Goal: Information Seeking & Learning: Learn about a topic

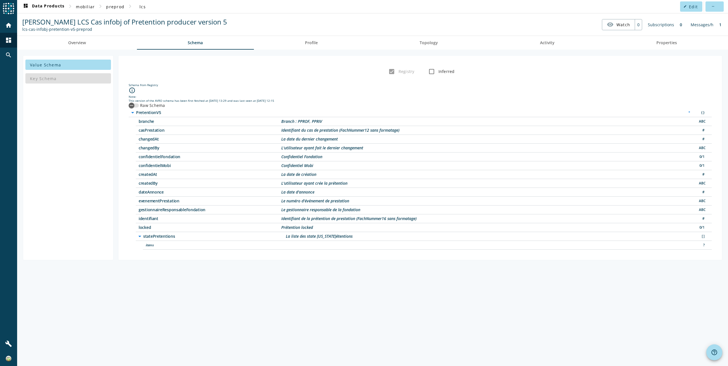
click at [148, 184] on span "createdBy" at bounding box center [210, 183] width 143 height 4
drag, startPoint x: 148, startPoint y: 184, endPoint x: 142, endPoint y: 150, distance: 34.3
click at [142, 150] on span "changedBy" at bounding box center [210, 148] width 143 height 4
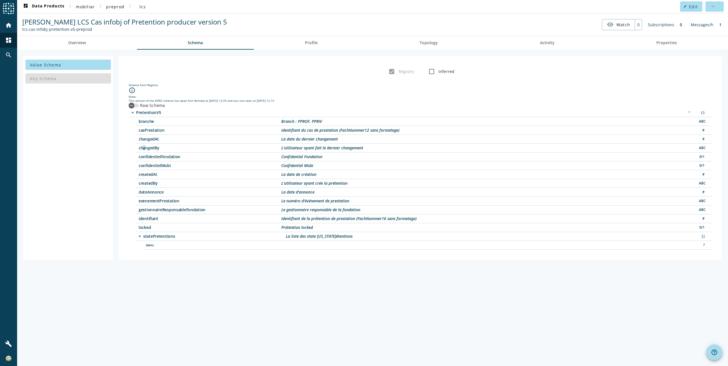
click at [142, 150] on span "changedBy" at bounding box center [210, 148] width 143 height 4
click at [141, 236] on icon "arrow_drop_down" at bounding box center [139, 236] width 7 height 7
click at [141, 236] on icon "arrow_right" at bounding box center [139, 236] width 7 height 7
click at [429, 71] on input "Inferred" at bounding box center [431, 71] width 11 height 11
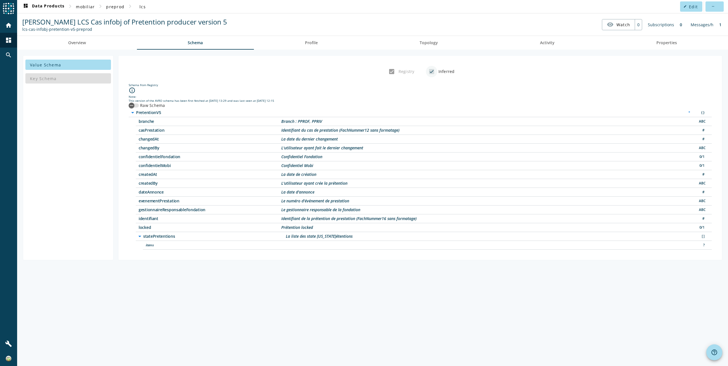
checkbox input "true"
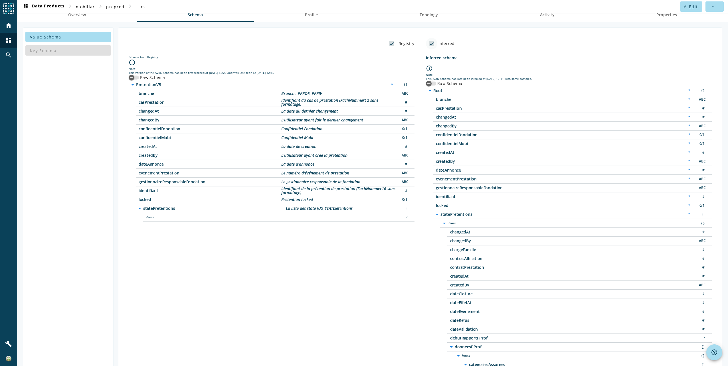
scroll to position [28, 0]
click at [389, 44] on input "Registry" at bounding box center [391, 43] width 11 height 11
checkbox input "false"
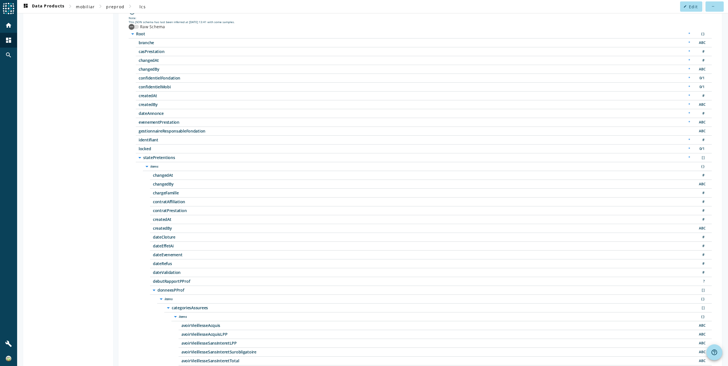
scroll to position [85, 0]
drag, startPoint x: 151, startPoint y: 156, endPoint x: 708, endPoint y: 156, distance: 557.6
drag, startPoint x: 154, startPoint y: 263, endPoint x: 171, endPoint y: 264, distance: 17.4
click at [171, 264] on span "dateRefus" at bounding box center [224, 263] width 143 height 4
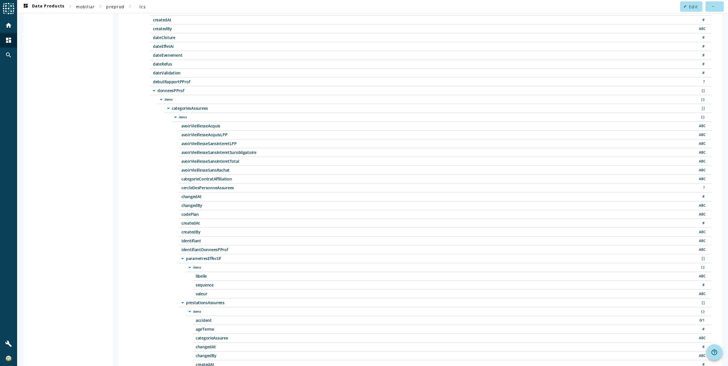
scroll to position [285, 0]
click at [167, 107] on icon "arrow_drop_down" at bounding box center [168, 108] width 7 height 7
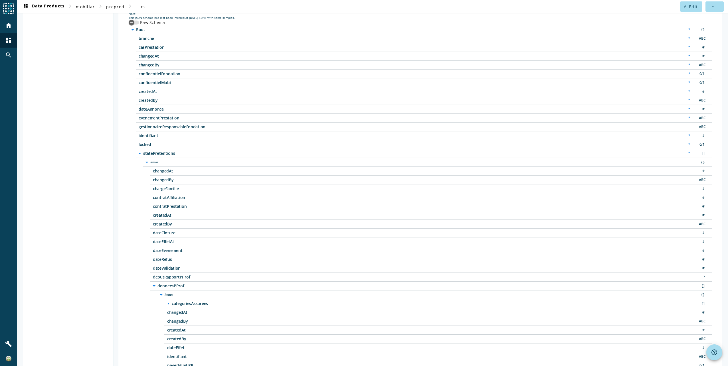
scroll to position [89, 0]
click at [153, 287] on icon "arrow_drop_down" at bounding box center [154, 286] width 7 height 7
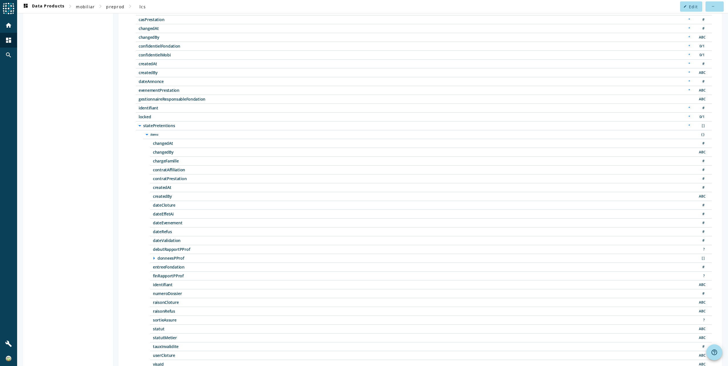
scroll to position [117, 0]
drag, startPoint x: 169, startPoint y: 336, endPoint x: 151, endPoint y: 328, distance: 19.5
click at [151, 328] on div "arrow_drop_down items { } changedAt # changedBy ABC chargeFamille # contratAffi…" at bounding box center [427, 249] width 568 height 239
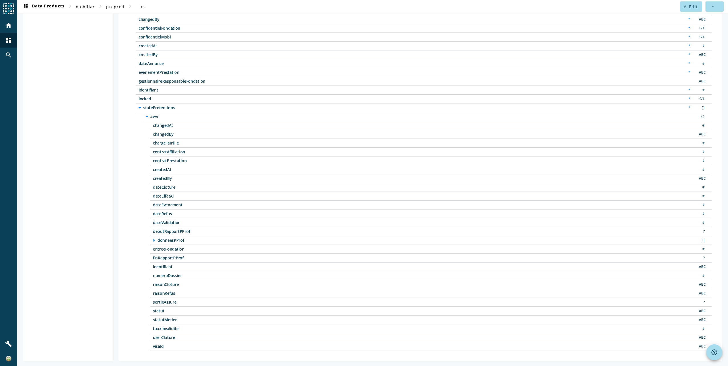
scroll to position [136, 0]
drag, startPoint x: 176, startPoint y: 213, endPoint x: 152, endPoint y: 212, distance: 24.8
click at [152, 212] on div "dateRefus #" at bounding box center [430, 212] width 561 height 9
drag, startPoint x: 181, startPoint y: 184, endPoint x: 191, endPoint y: 189, distance: 11.2
click at [191, 189] on div "dateCloture #" at bounding box center [430, 186] width 561 height 9
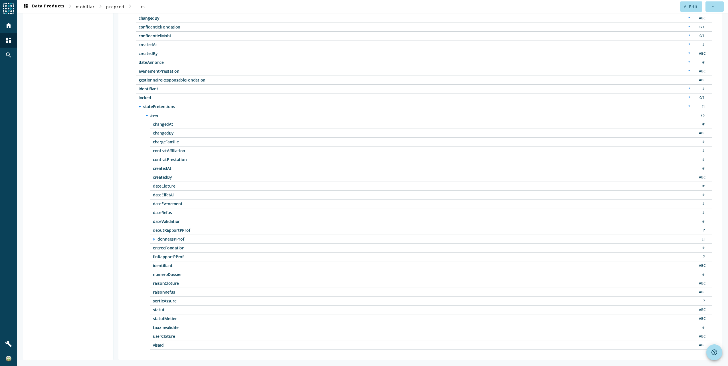
drag, startPoint x: 179, startPoint y: 320, endPoint x: 149, endPoint y: 313, distance: 31.0
click at [149, 313] on div "arrow_drop_down items { } changedAt # changedBy ABC chargeFamille # contratAffi…" at bounding box center [427, 230] width 568 height 239
click at [147, 311] on div "arrow_drop_down items { } changedAt # changedBy ABC chargeFamille # contratAffi…" at bounding box center [427, 230] width 568 height 239
drag, startPoint x: 148, startPoint y: 42, endPoint x: 128, endPoint y: -10, distance: 55.9
